Goal: Task Accomplishment & Management: Manage account settings

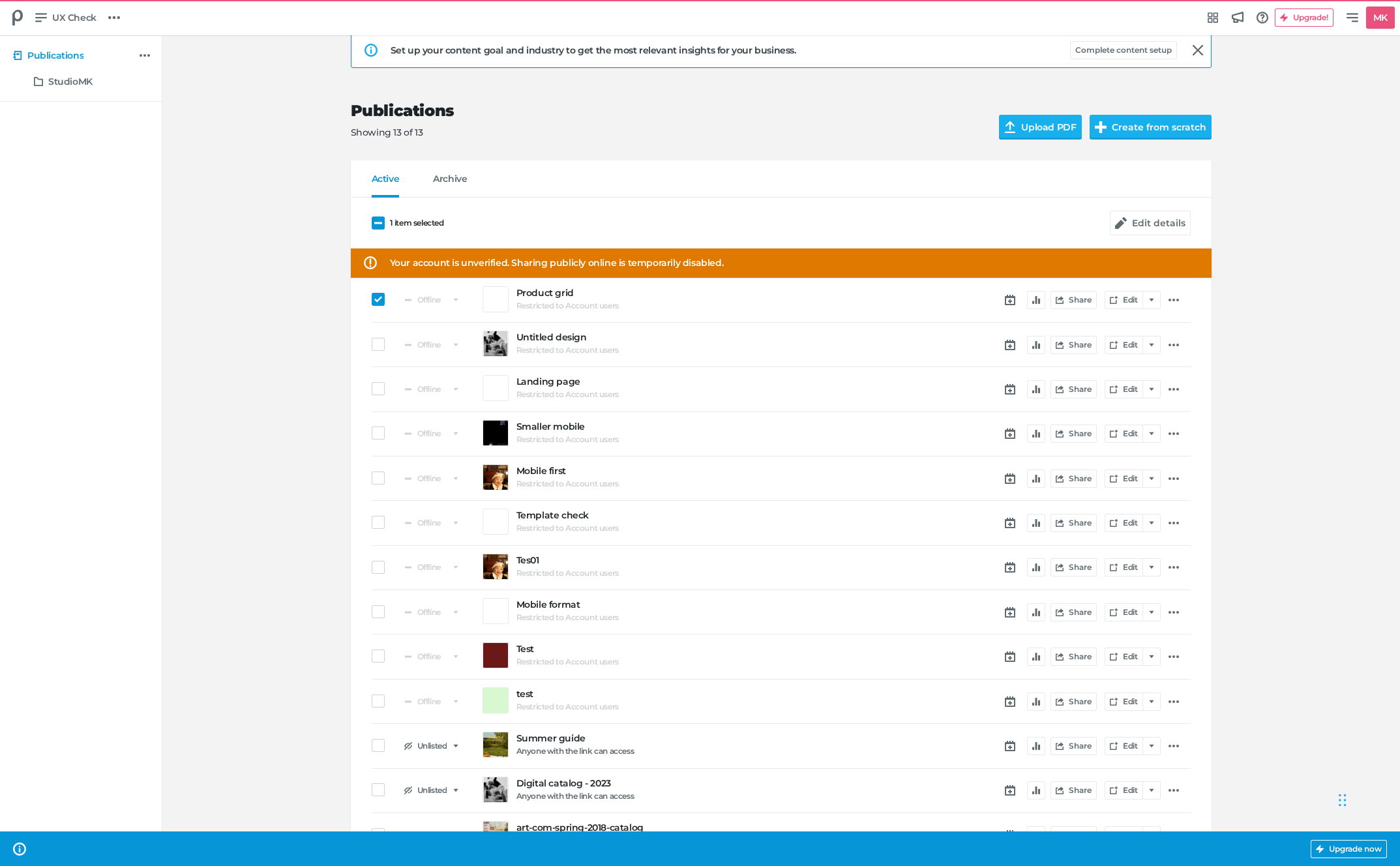
scroll to position [30, 0]
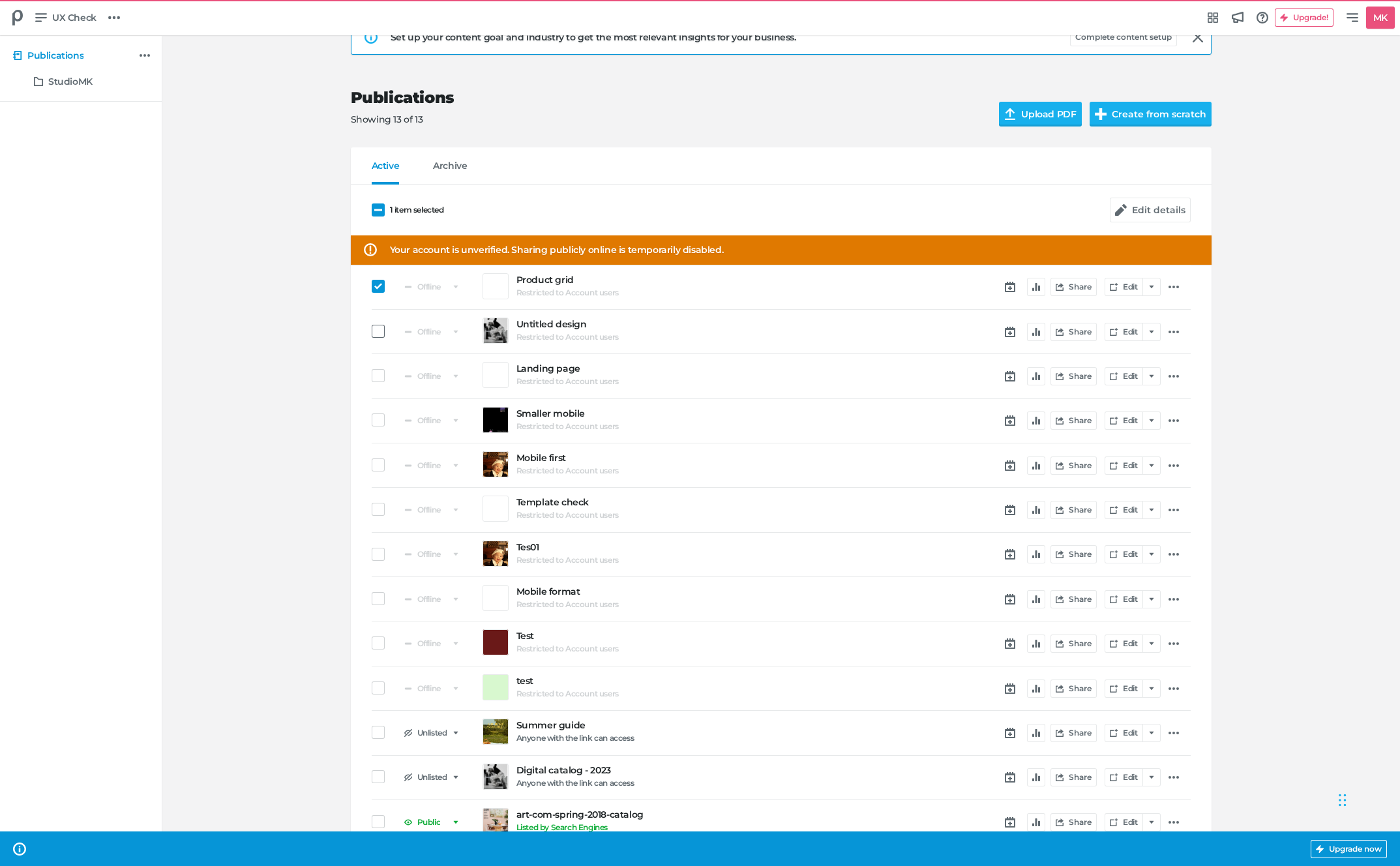
click at [375, 330] on span at bounding box center [378, 331] width 13 height 13
click at [372, 332] on input "checkbox" at bounding box center [372, 332] width 0 height 0
click at [380, 384] on div at bounding box center [381, 377] width 19 height 16
click at [379, 373] on span at bounding box center [378, 376] width 13 height 13
click at [372, 376] on input "checkbox" at bounding box center [372, 376] width 0 height 0
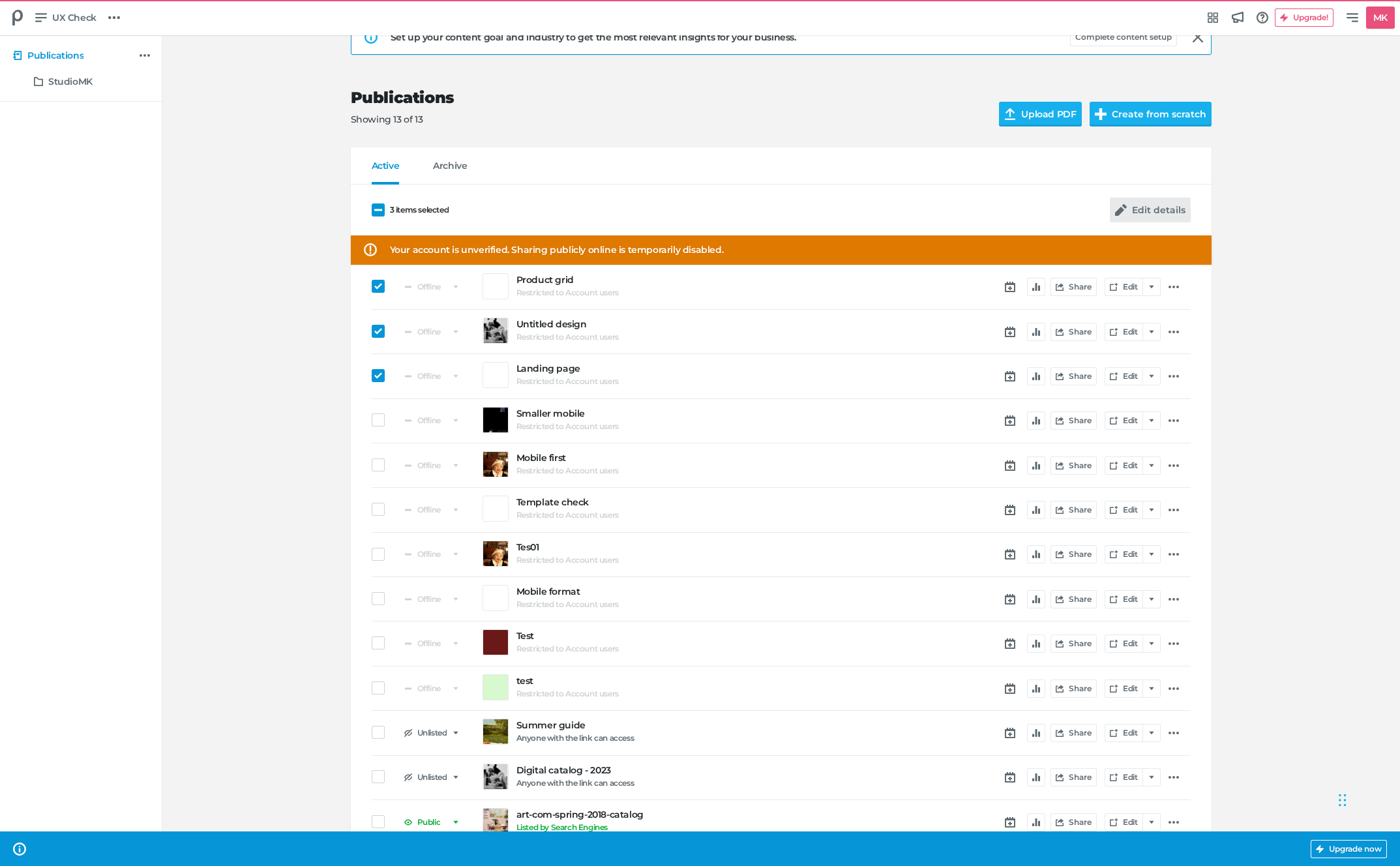
click at [1147, 195] on div "Edit details" at bounding box center [1150, 210] width 81 height 51
click at [1150, 205] on button "Edit details" at bounding box center [1150, 210] width 81 height 25
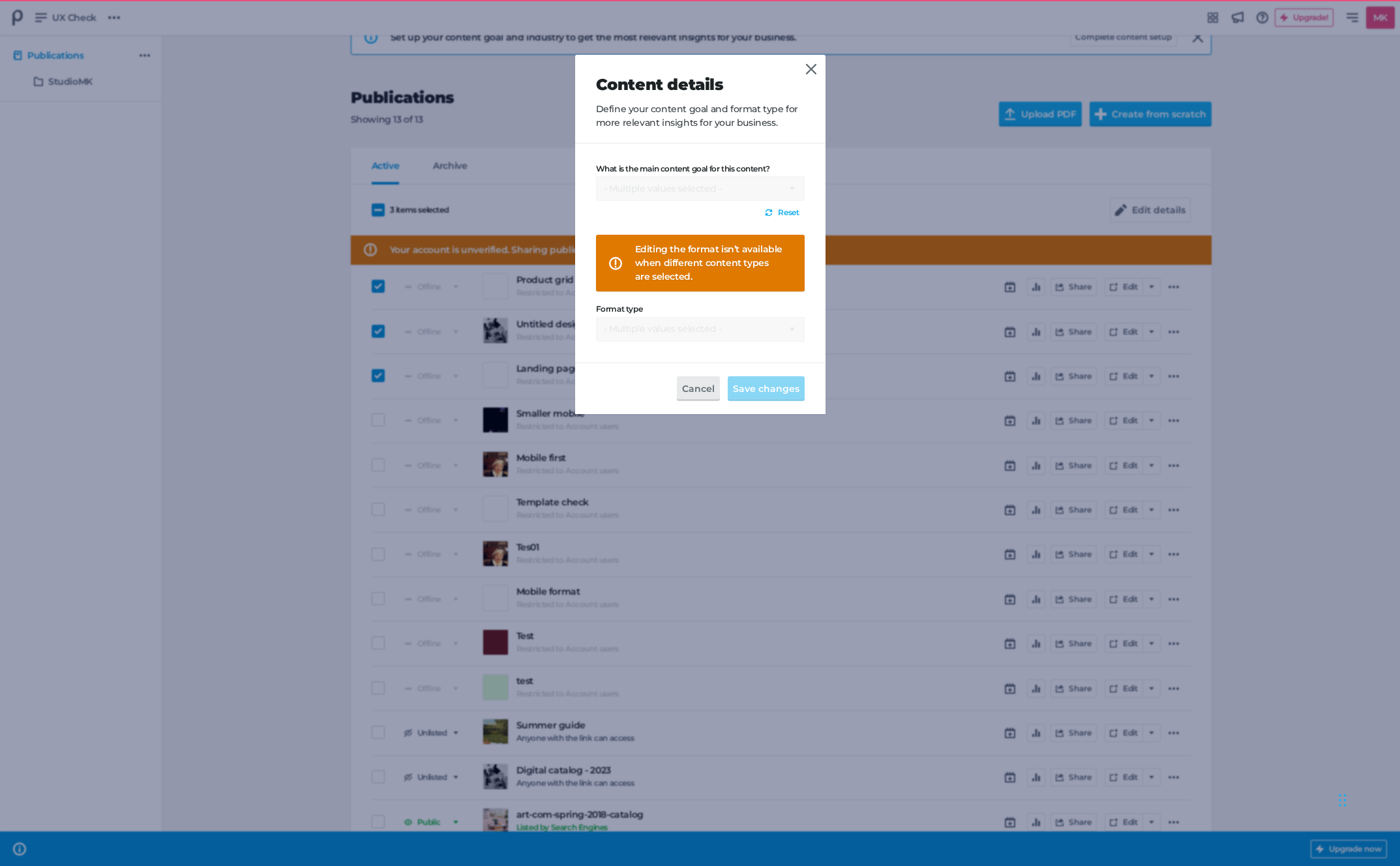
click at [668, 181] on div "What is the main content goal for this content? - Multiple values selected - Re…" at bounding box center [700, 252] width 209 height 177
click at [762, 191] on div "What is the main content goal for this content? - Multiple values selected - Re…" at bounding box center [700, 252] width 209 height 177
click at [803, 77] on div "Content details Define your content goal and format type for more relevant insi…" at bounding box center [700, 443] width 251 height 778
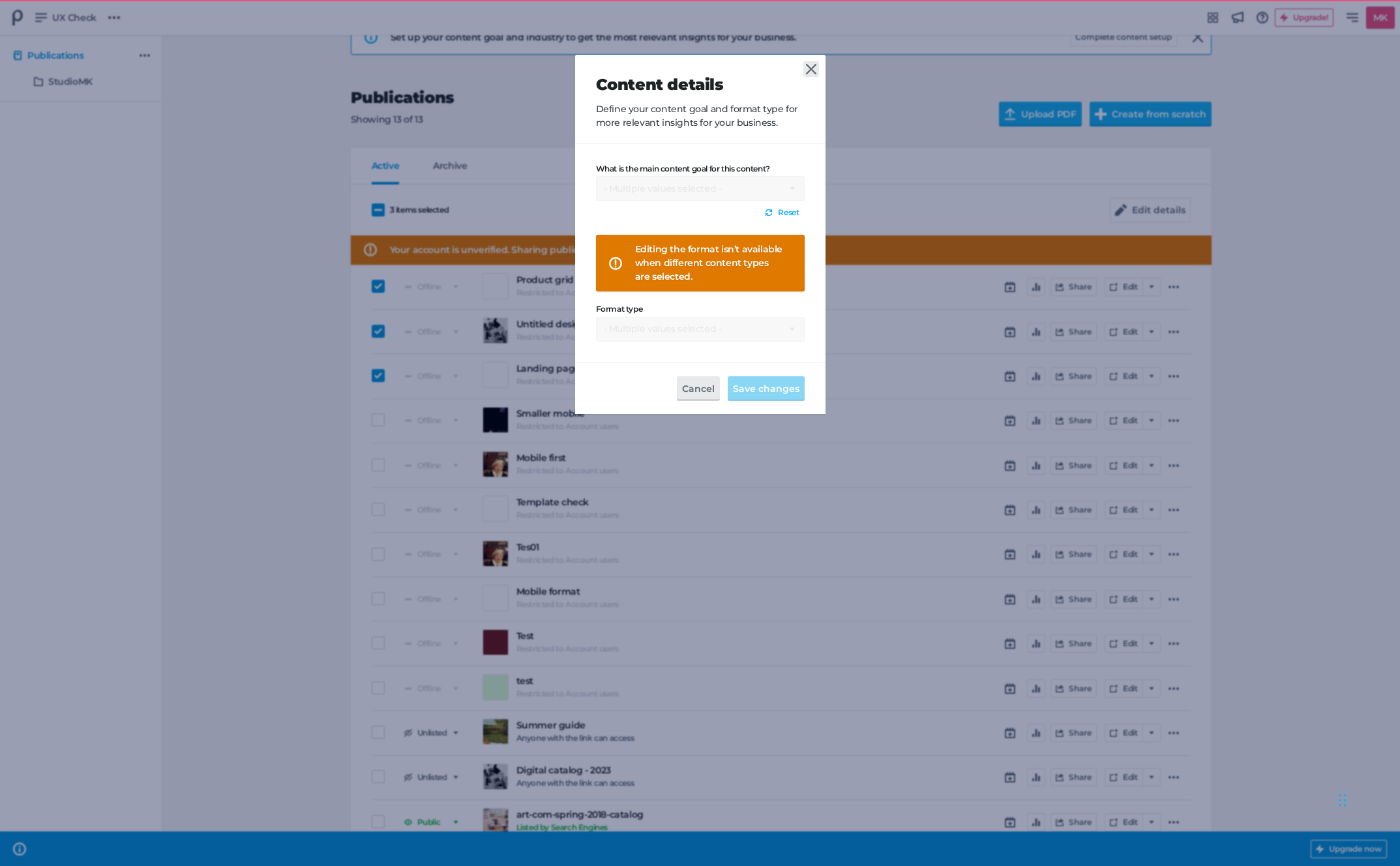
click at [809, 72] on icon at bounding box center [811, 69] width 10 height 10
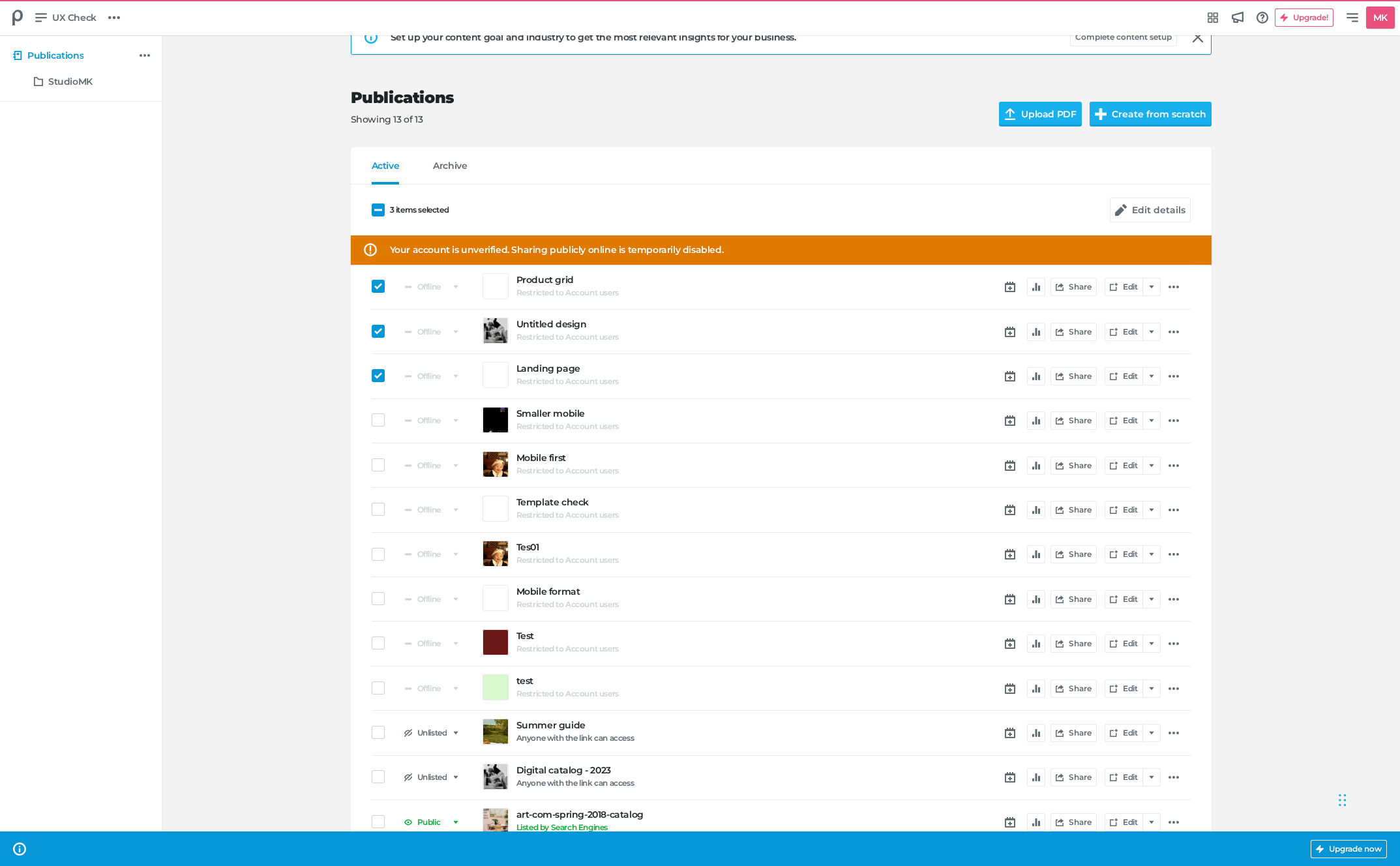
click at [289, 465] on div "Set up your content goal and industry to get the most relevant insights for you…" at bounding box center [781, 445] width 1213 height 877
click at [326, 345] on div "Set up your content goal and industry to get the most relevant insights for you…" at bounding box center [781, 445] width 1213 height 877
click at [373, 283] on span at bounding box center [378, 286] width 13 height 13
click at [372, 286] on input "checkbox" at bounding box center [372, 286] width 0 height 0
click at [1166, 211] on button "Edit details" at bounding box center [1150, 210] width 81 height 25
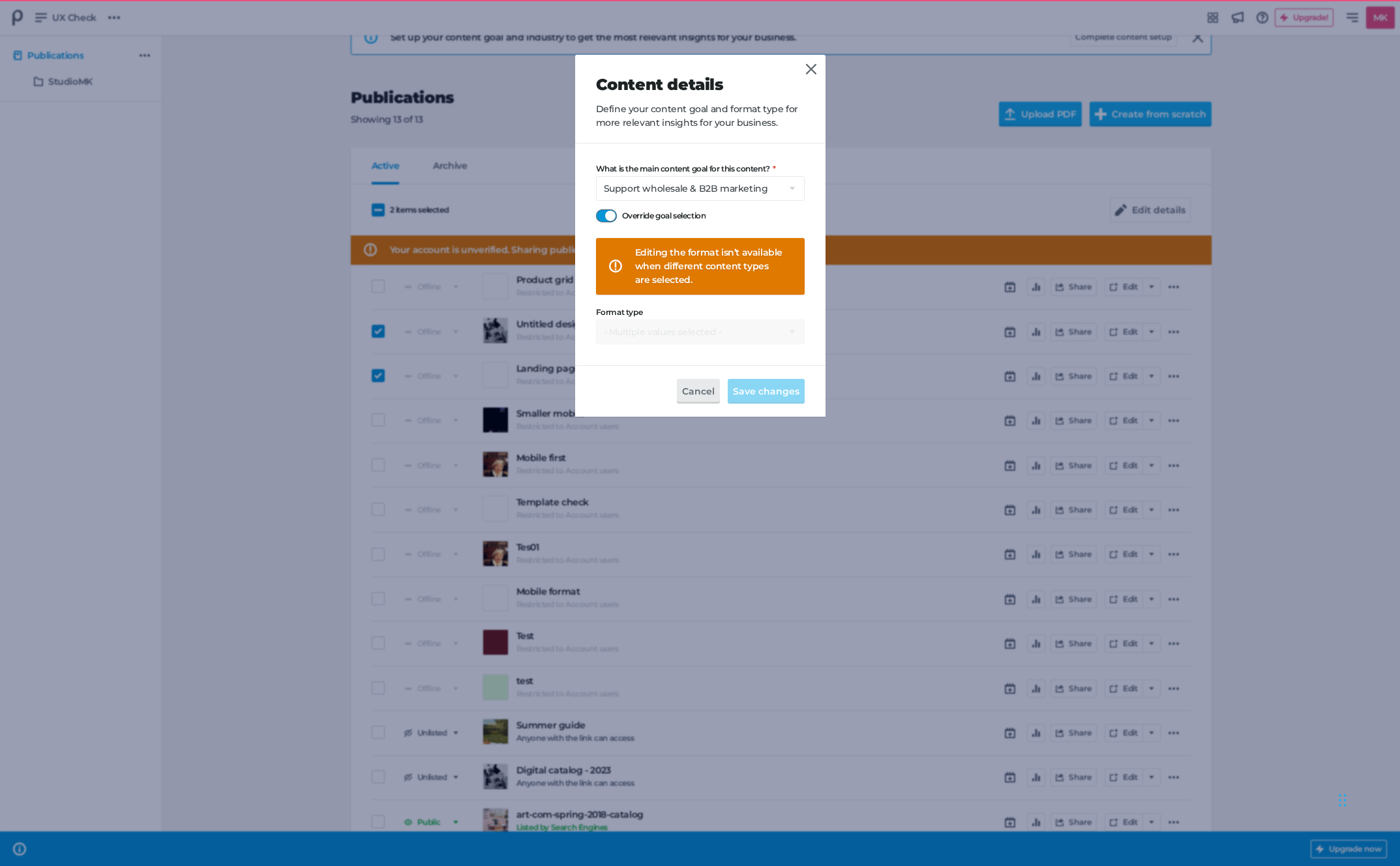
click at [611, 215] on div at bounding box center [606, 215] width 21 height 13
click at [596, 209] on input "Override goal selection" at bounding box center [596, 209] width 0 height 0
select select "se"
click at [815, 64] on icon at bounding box center [811, 69] width 10 height 10
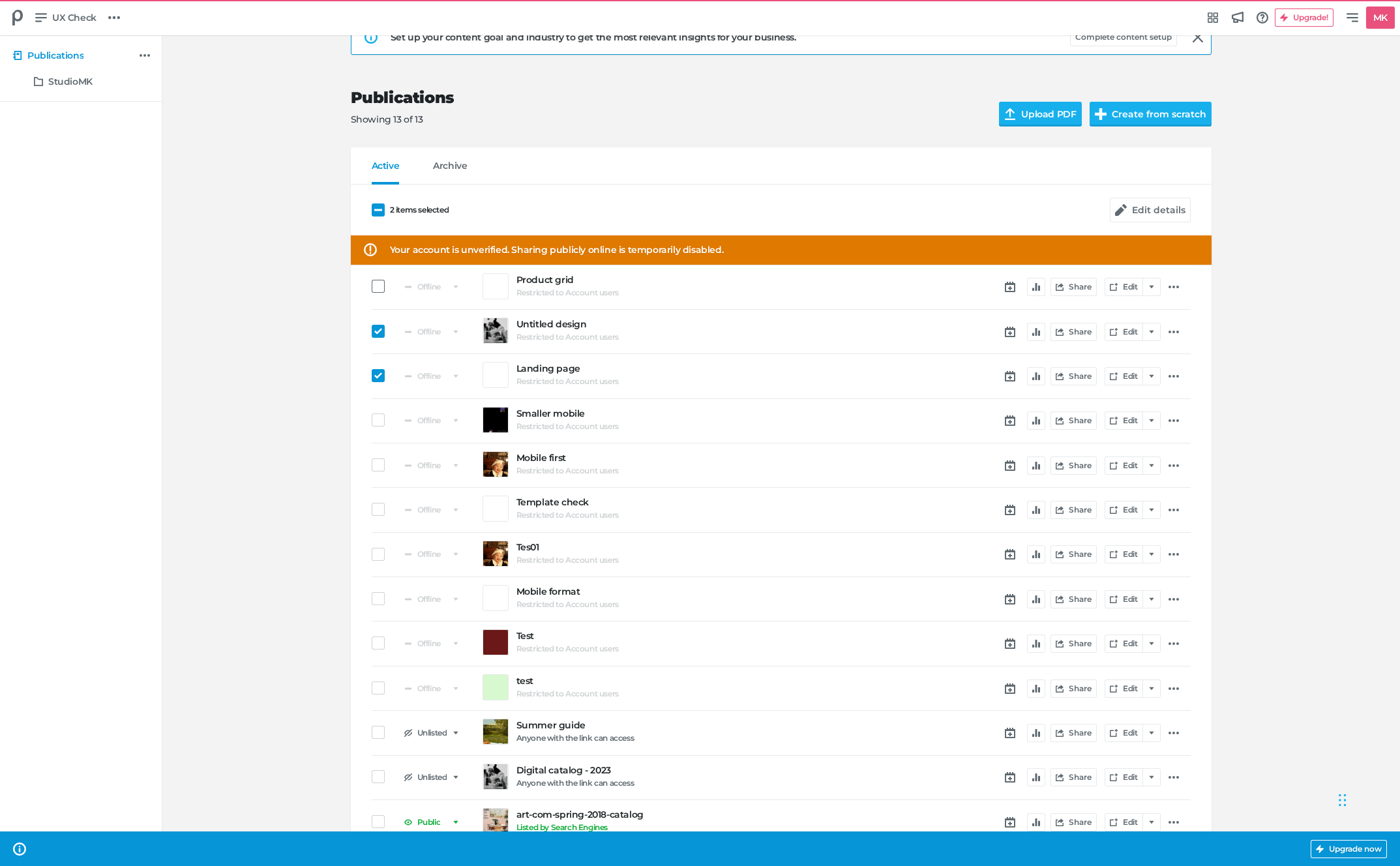
click at [378, 290] on span at bounding box center [378, 286] width 13 height 13
click at [372, 286] on input "checkbox" at bounding box center [372, 286] width 0 height 0
click at [378, 290] on span at bounding box center [378, 286] width 13 height 13
click at [372, 286] on input "checkbox" at bounding box center [372, 286] width 0 height 0
click at [269, 387] on div "Set up your content goal and industry to get the most relevant insights for you…" at bounding box center [781, 445] width 1213 height 877
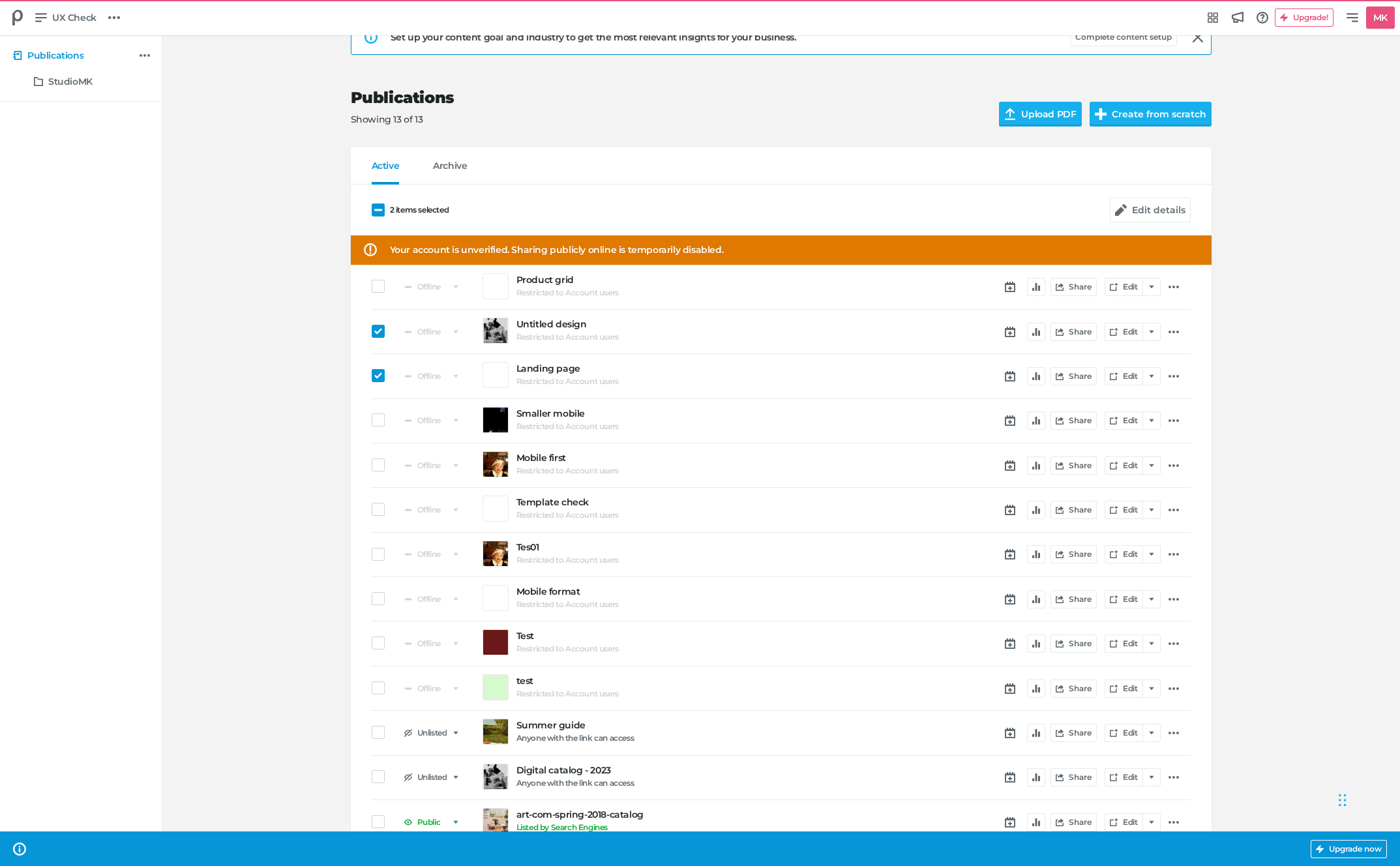
click at [374, 379] on span at bounding box center [378, 376] width 13 height 13
click at [372, 376] on input "checkbox" at bounding box center [372, 376] width 0 height 0
click at [376, 332] on icon at bounding box center [378, 332] width 8 height 6
click at [372, 332] on input "checkbox" at bounding box center [372, 332] width 0 height 0
click at [377, 413] on div "Offline Smaller mobile Restricted to Account users Share Edit" at bounding box center [781, 421] width 819 height 44
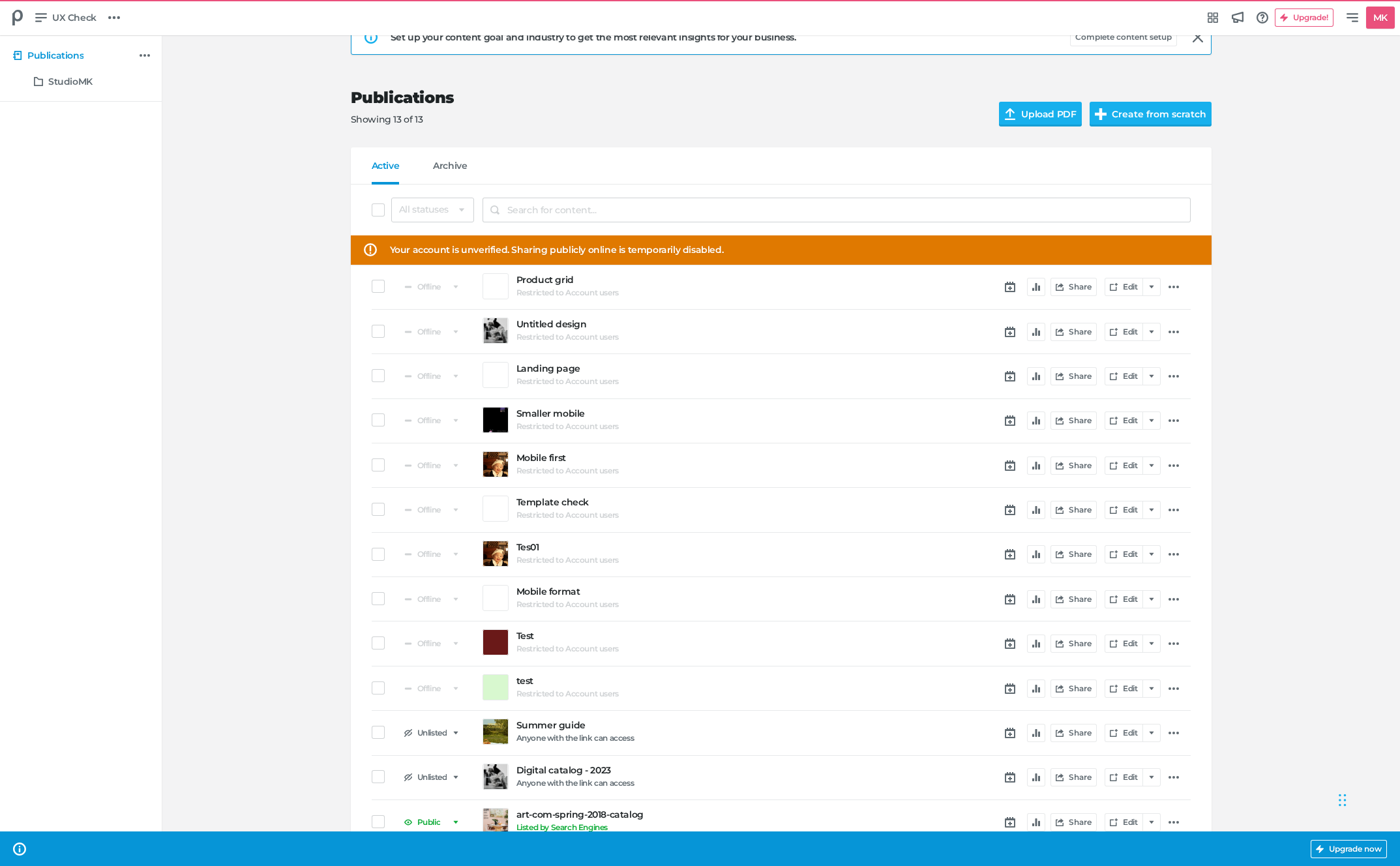
click at [378, 411] on div "Offline Smaller mobile Restricted to Account users Share Edit" at bounding box center [781, 421] width 819 height 44
click at [379, 425] on span at bounding box center [378, 420] width 13 height 13
click at [372, 420] on input "checkbox" at bounding box center [372, 420] width 0 height 0
click at [383, 465] on span at bounding box center [378, 465] width 13 height 13
click at [372, 465] on input "checkbox" at bounding box center [372, 465] width 0 height 0
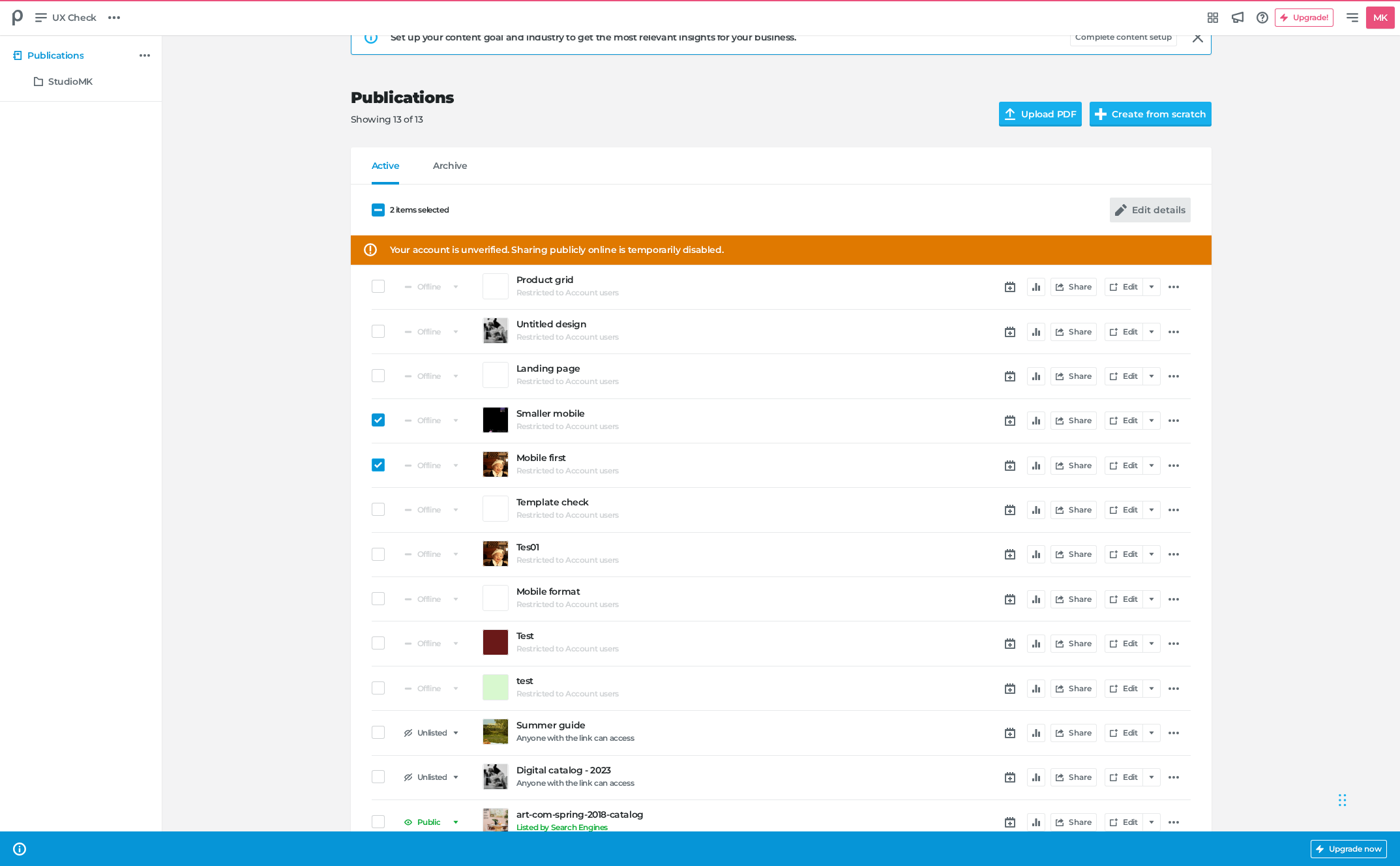
click at [1148, 207] on button "Edit details" at bounding box center [1150, 210] width 81 height 25
select select "sp"
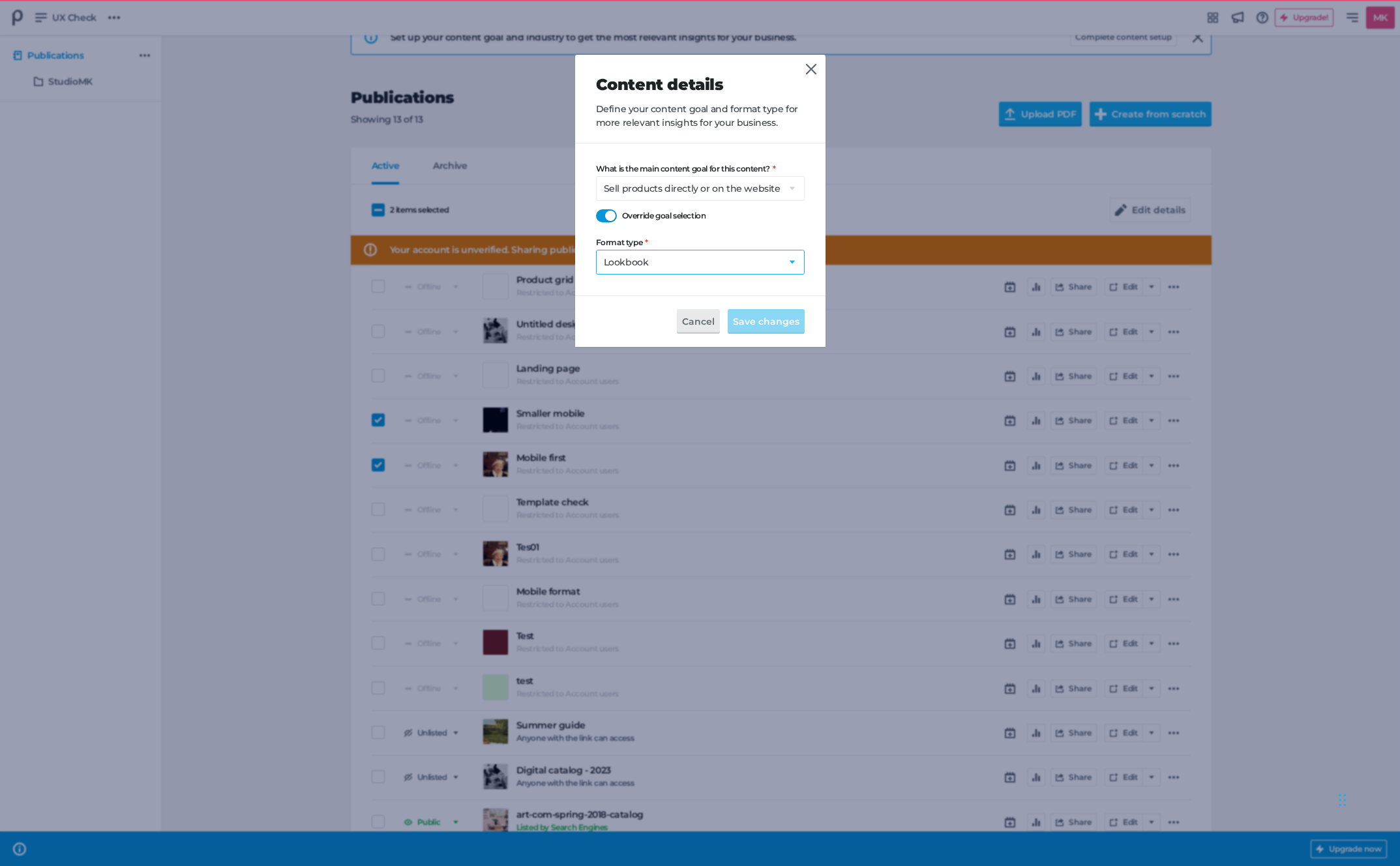
click at [738, 265] on select "Select a format Catalog Flyer Lookbook Magazine Brochure Social post" at bounding box center [700, 262] width 209 height 25
select select "ma"
click at [765, 328] on span "Save changes" at bounding box center [766, 321] width 66 height 14
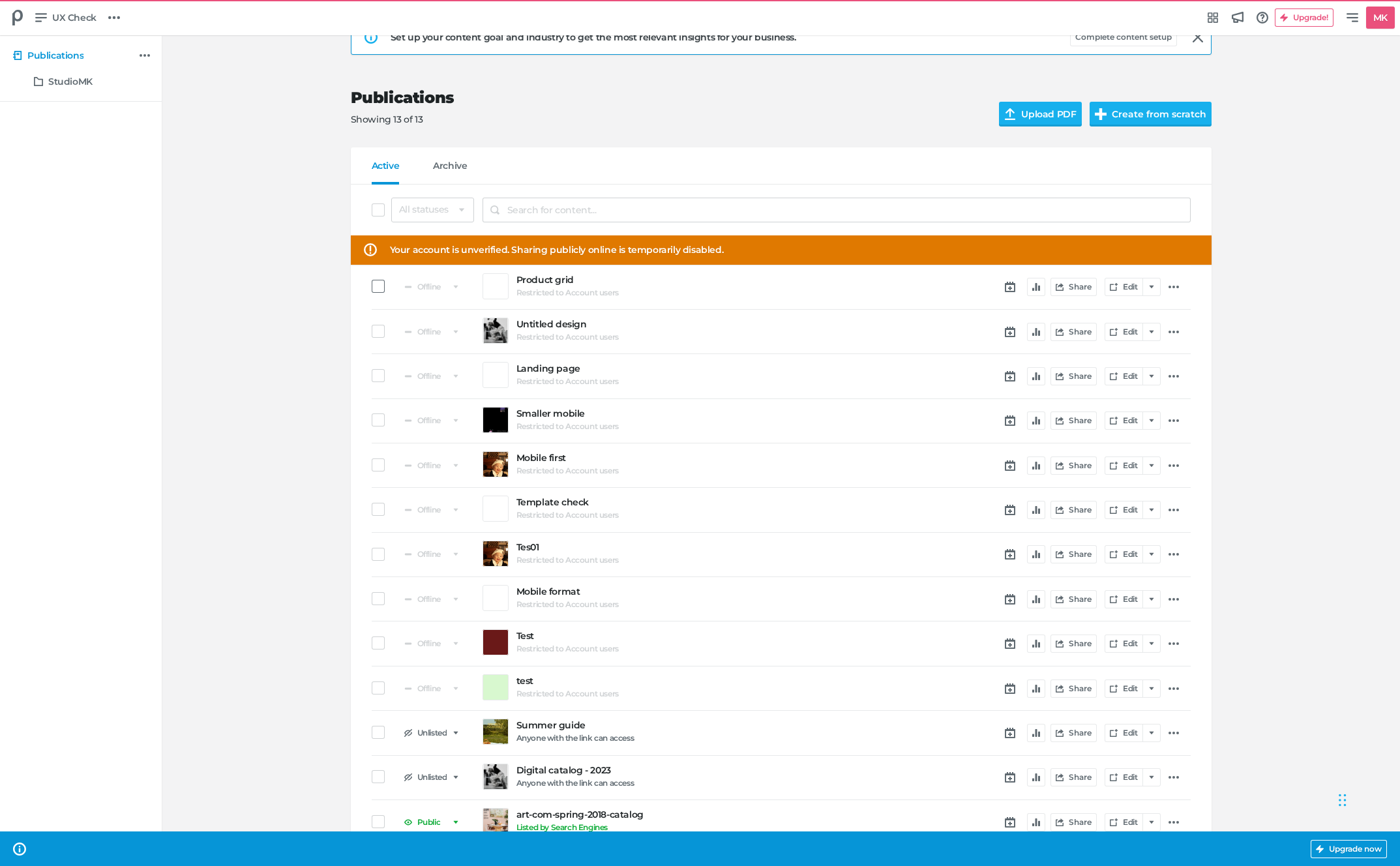
click at [374, 282] on span at bounding box center [378, 286] width 13 height 13
click at [372, 286] on input "checkbox" at bounding box center [372, 286] width 0 height 0
click at [376, 333] on span at bounding box center [378, 331] width 13 height 13
click at [372, 332] on input "checkbox" at bounding box center [372, 332] width 0 height 0
click at [384, 404] on div "Offline Smaller mobile Restricted to Account users Share Edit" at bounding box center [781, 421] width 819 height 44
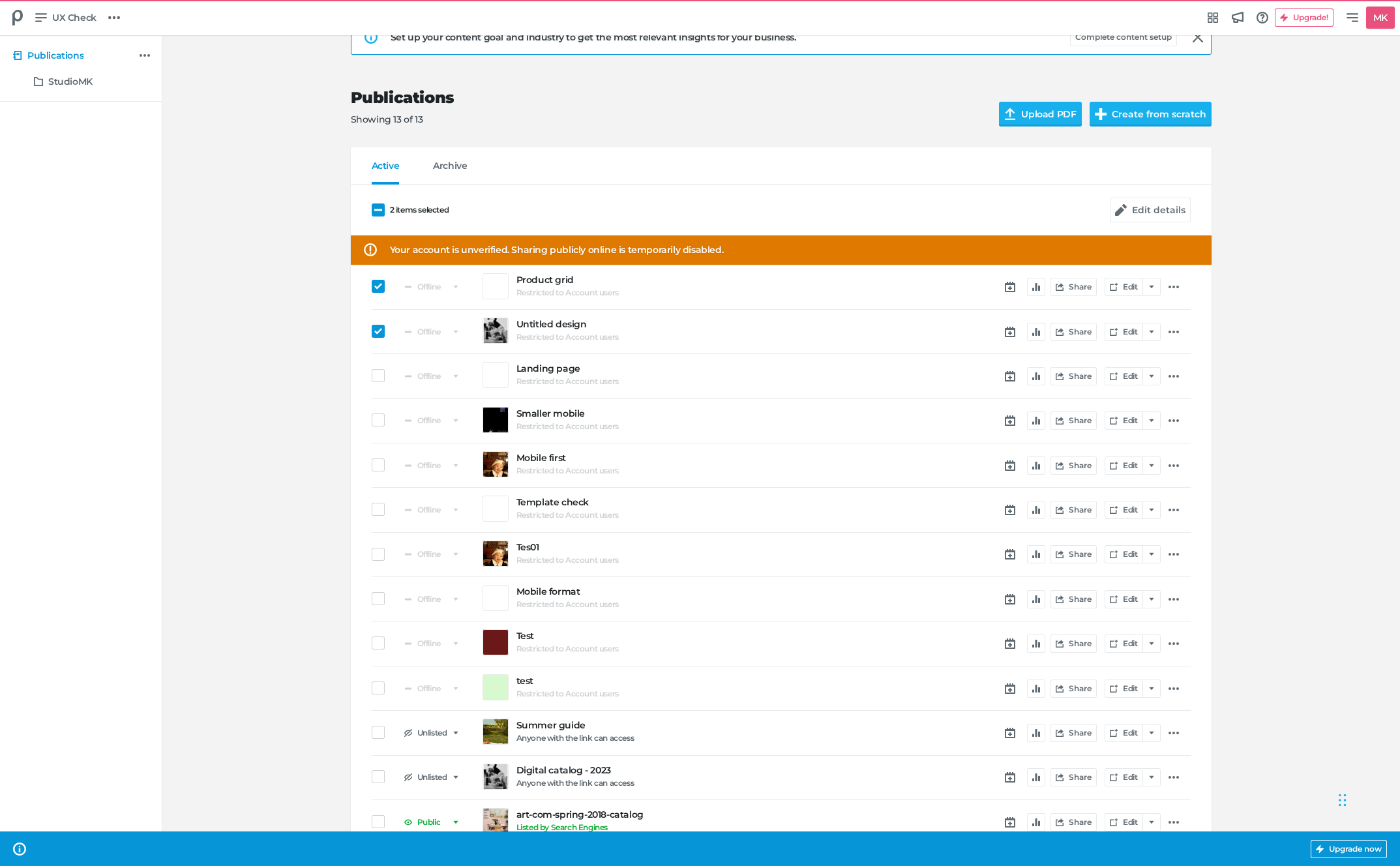
click at [383, 409] on div "Offline Smaller mobile Restricted to Account users Share Edit" at bounding box center [781, 421] width 819 height 44
click at [377, 420] on span at bounding box center [378, 420] width 13 height 13
click at [372, 420] on input "checkbox" at bounding box center [372, 420] width 0 height 0
click at [108, 18] on icon at bounding box center [114, 18] width 12 height 12
click at [179, 107] on h5 "Publication Reader" at bounding box center [171, 104] width 87 height 11
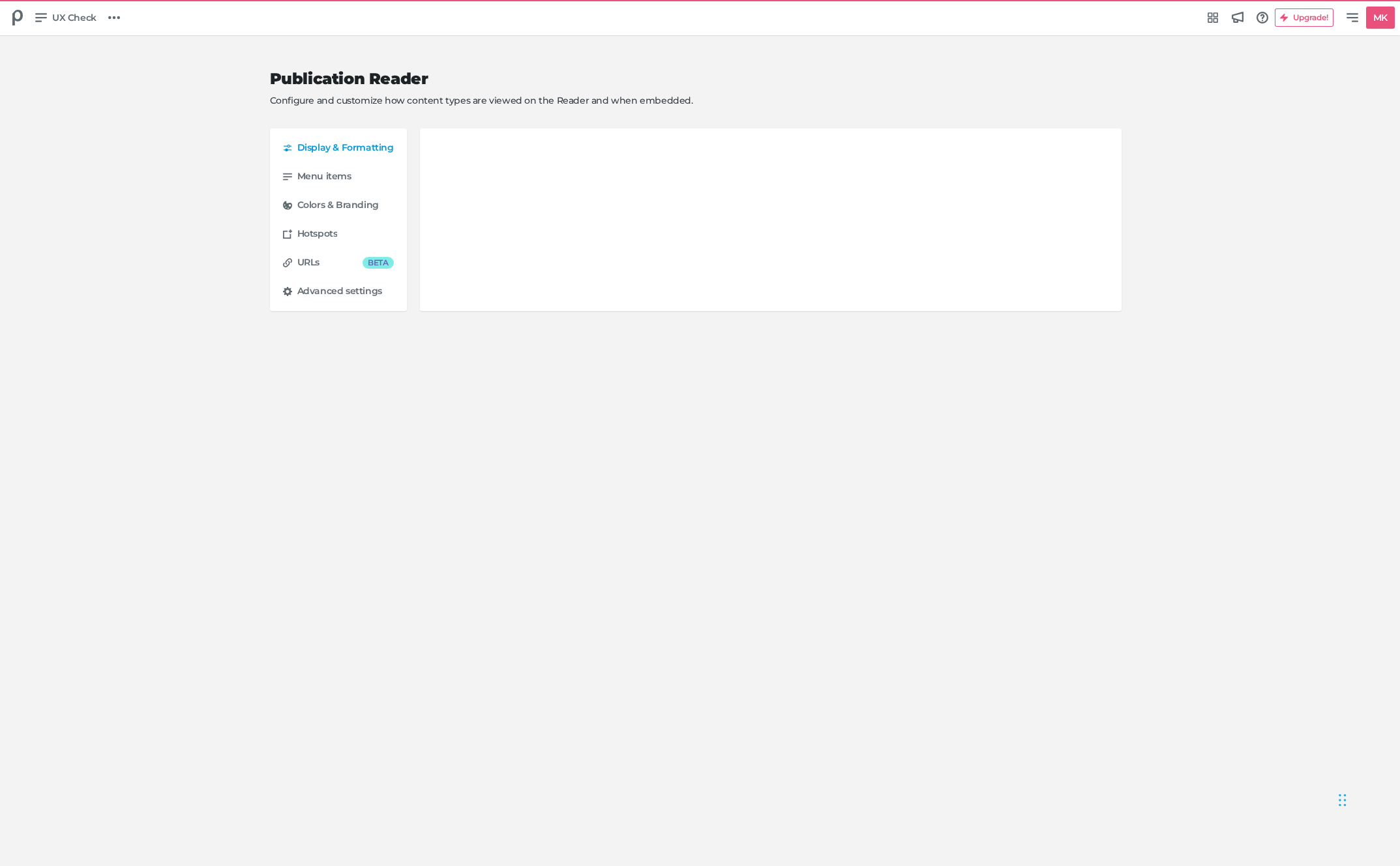
select select "en"
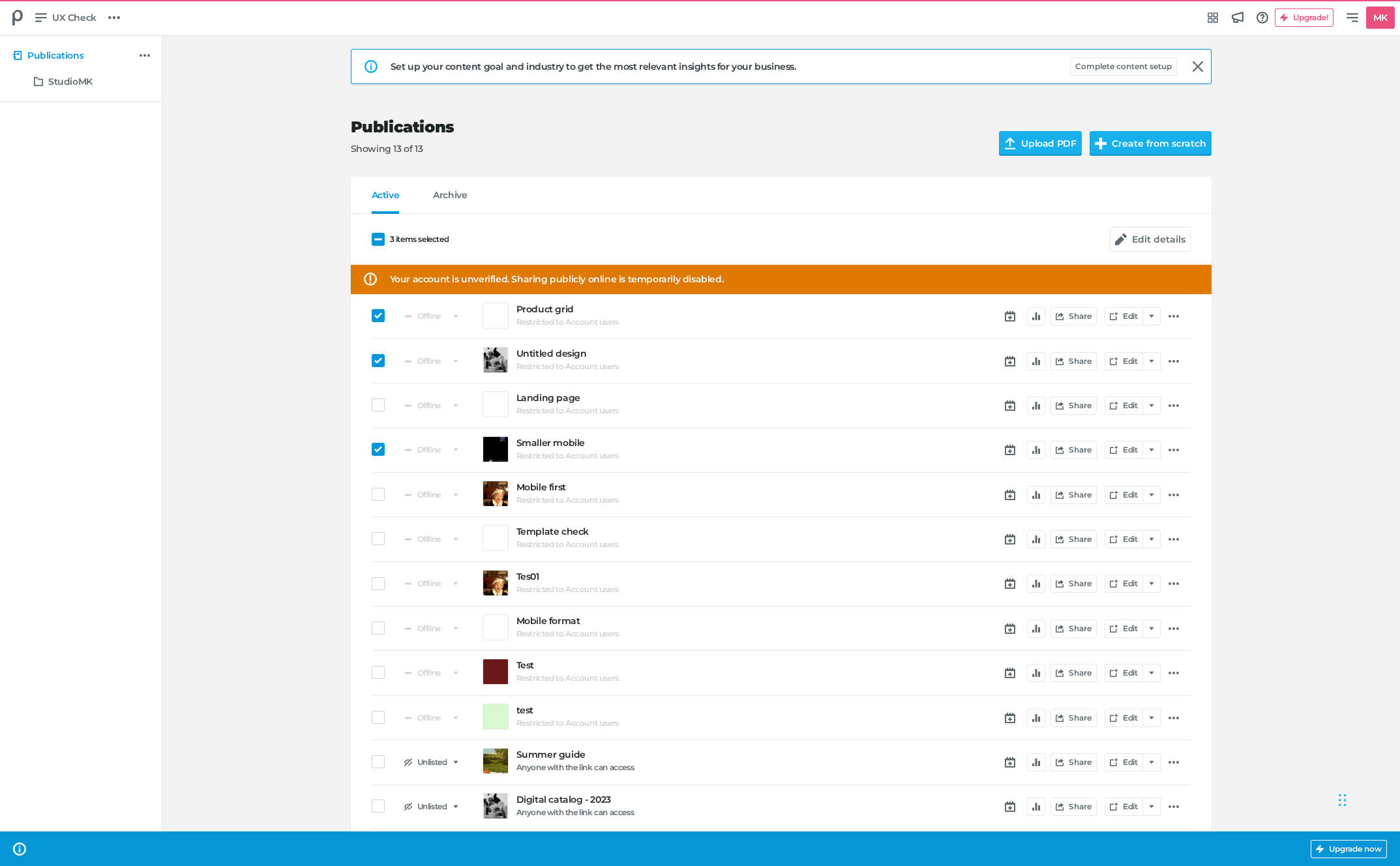
scroll to position [30, 0]
